Goal: Information Seeking & Learning: Find specific fact

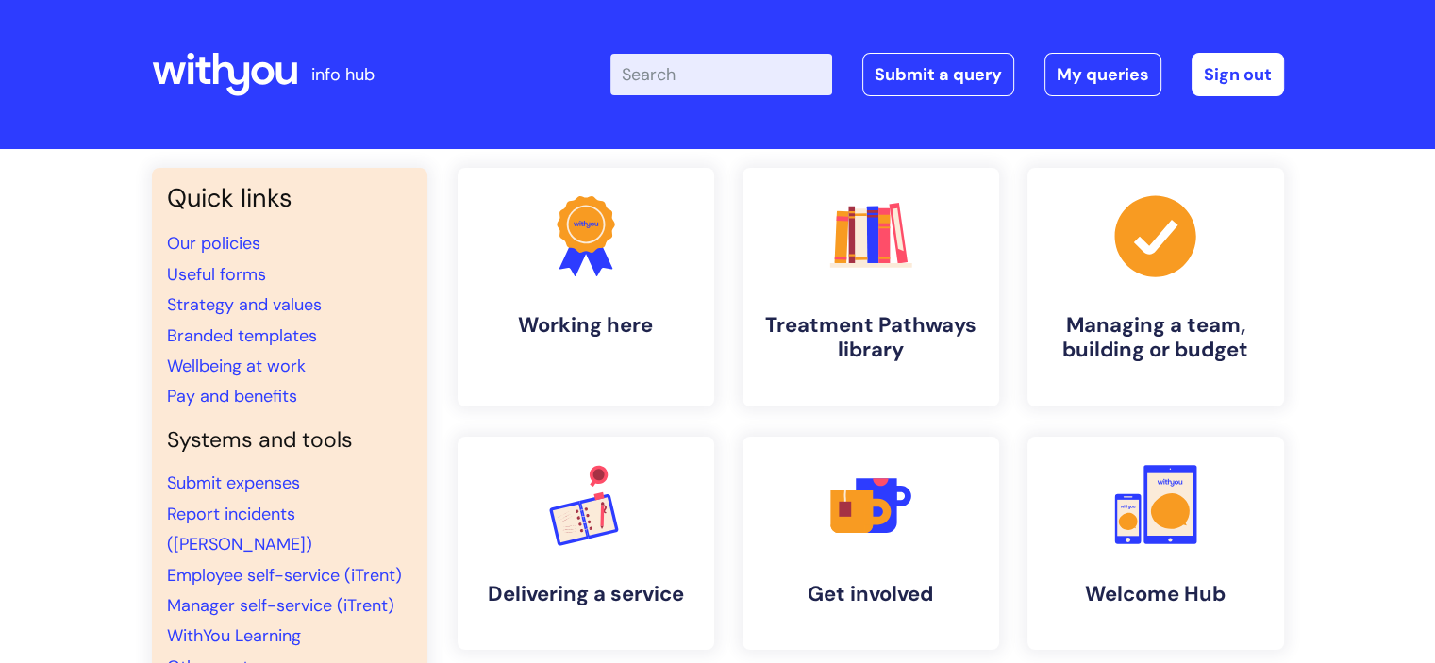
click at [706, 66] on input "Enter your search term here..." at bounding box center [721, 75] width 222 height 42
type input "awareness"
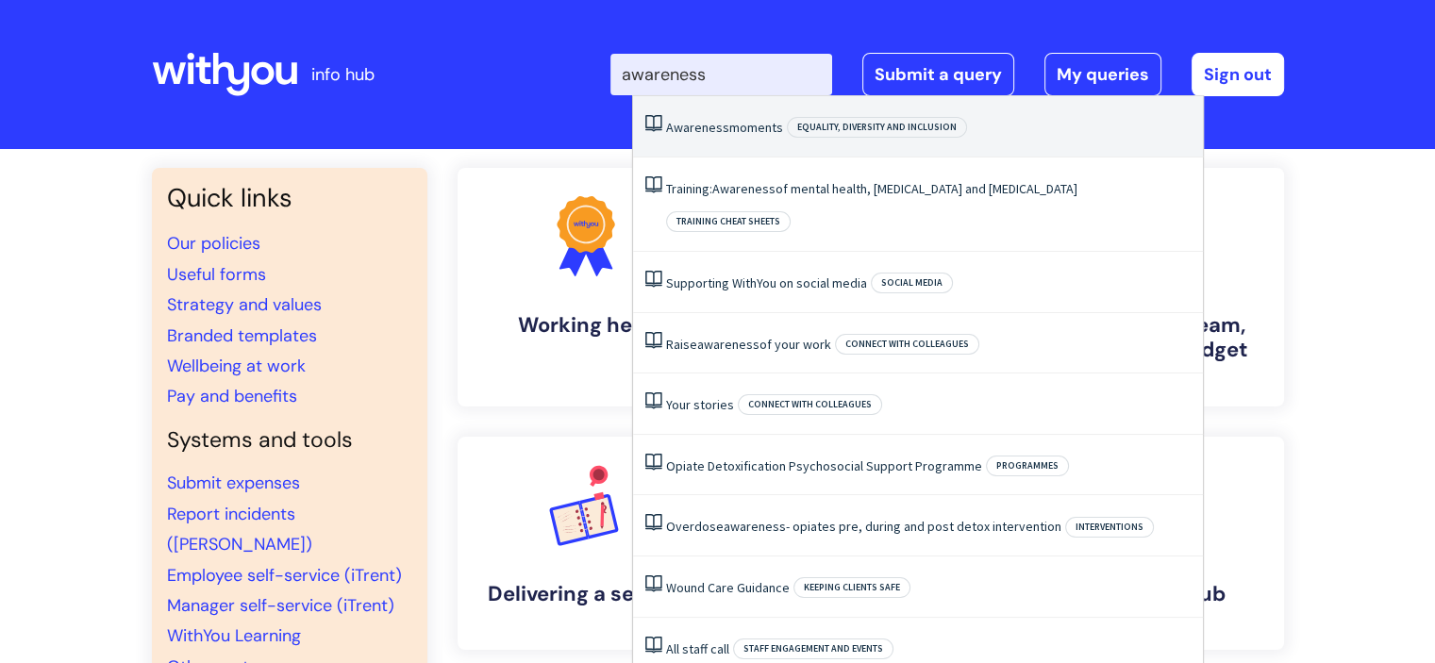
click at [720, 139] on li "Awareness moments Equality, Diversity and Inclusion" at bounding box center [918, 126] width 570 height 61
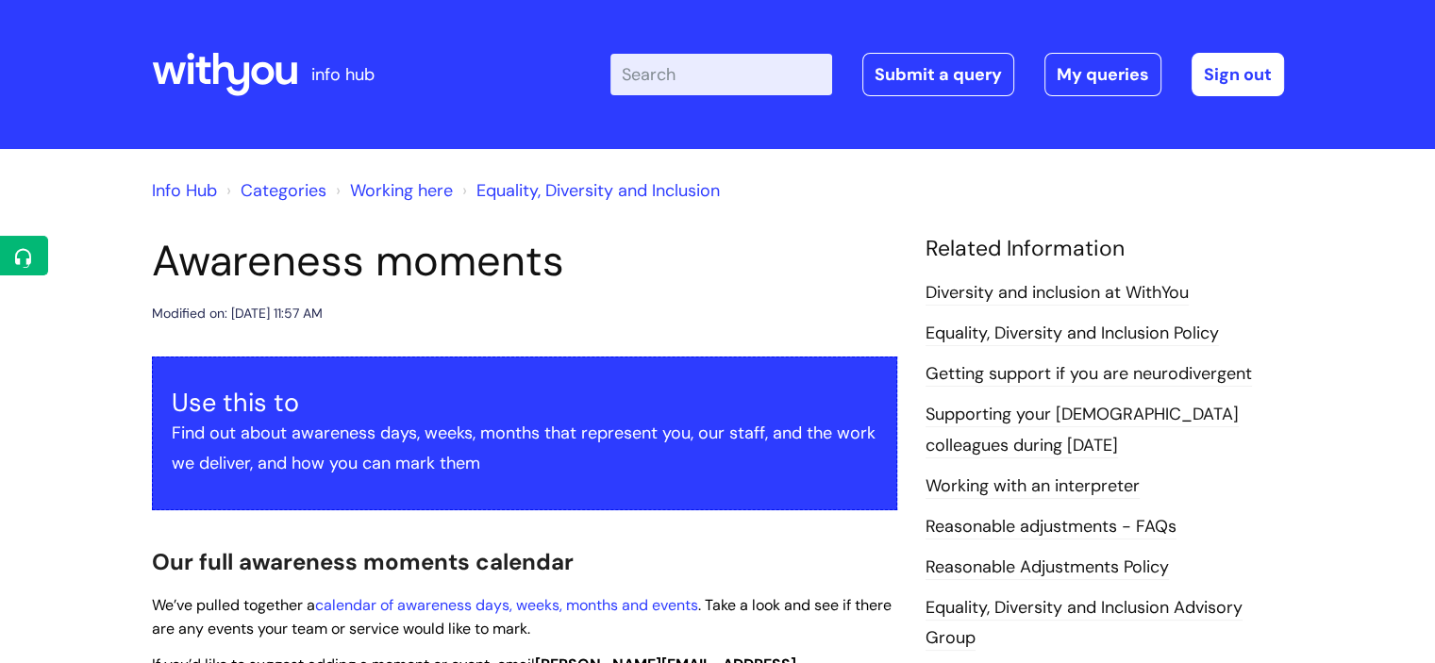
click at [664, 74] on input "Enter your search term here..." at bounding box center [721, 75] width 222 height 42
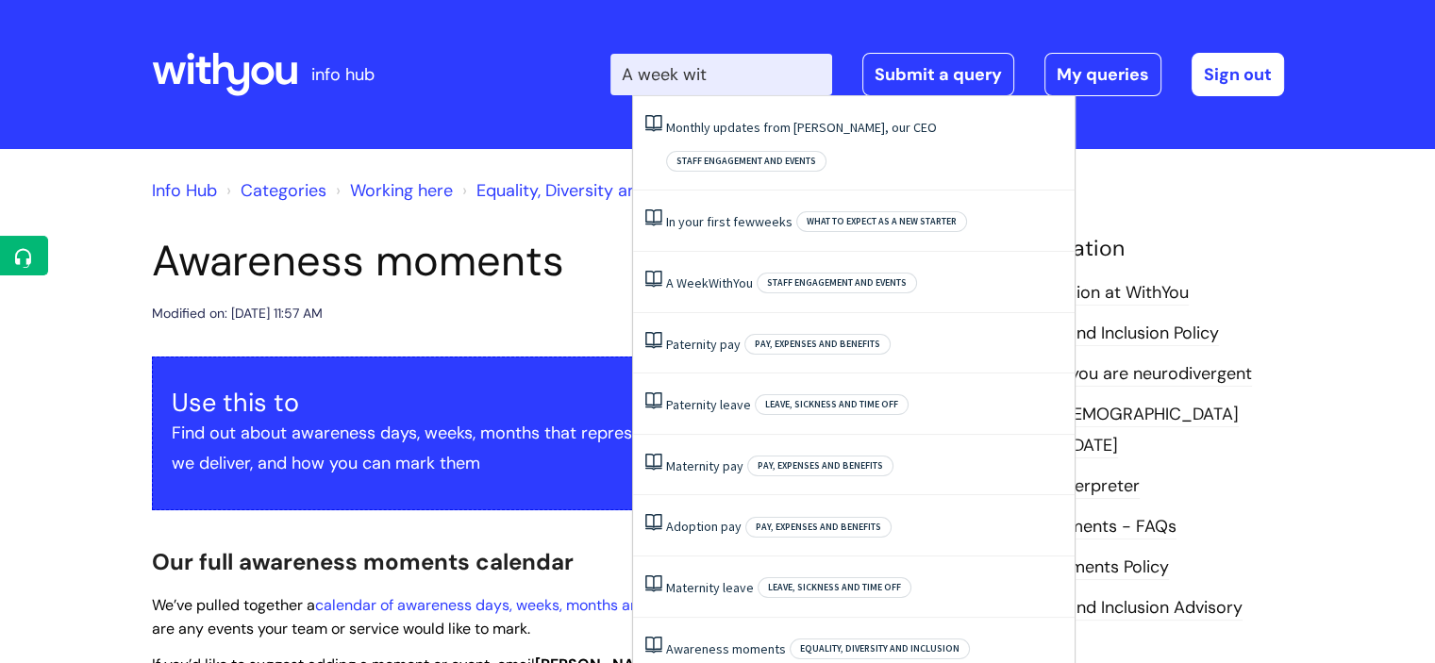
type input "A week with"
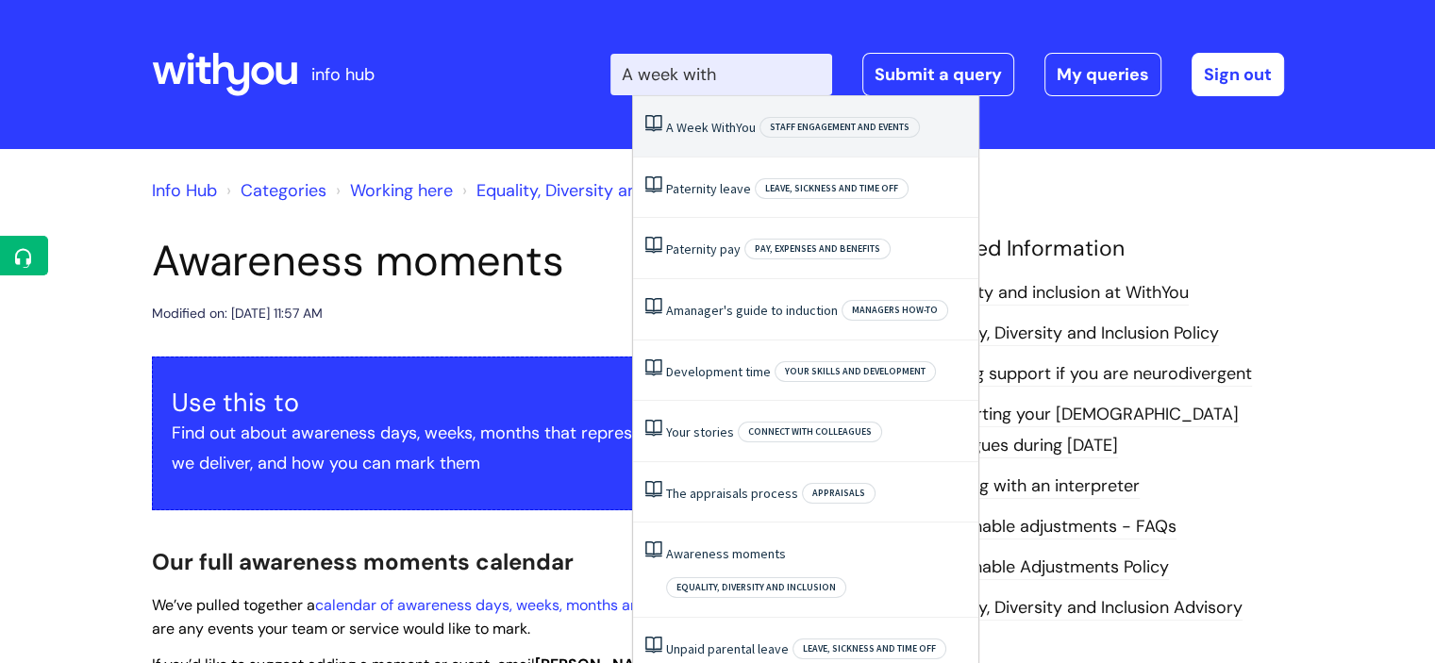
click at [693, 124] on span "Week" at bounding box center [693, 127] width 32 height 17
